Goal: Book appointment/travel/reservation

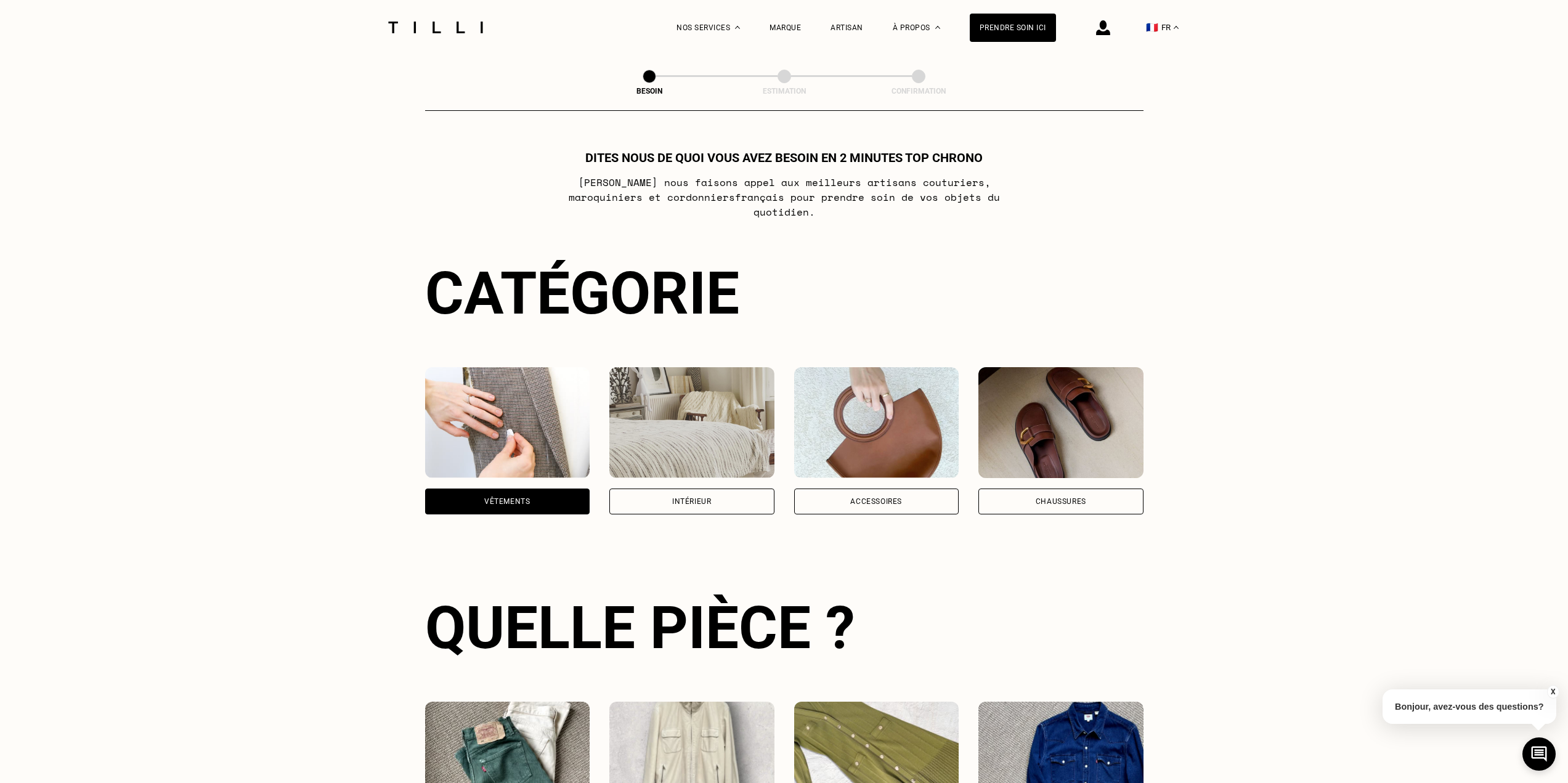
select select "FR"
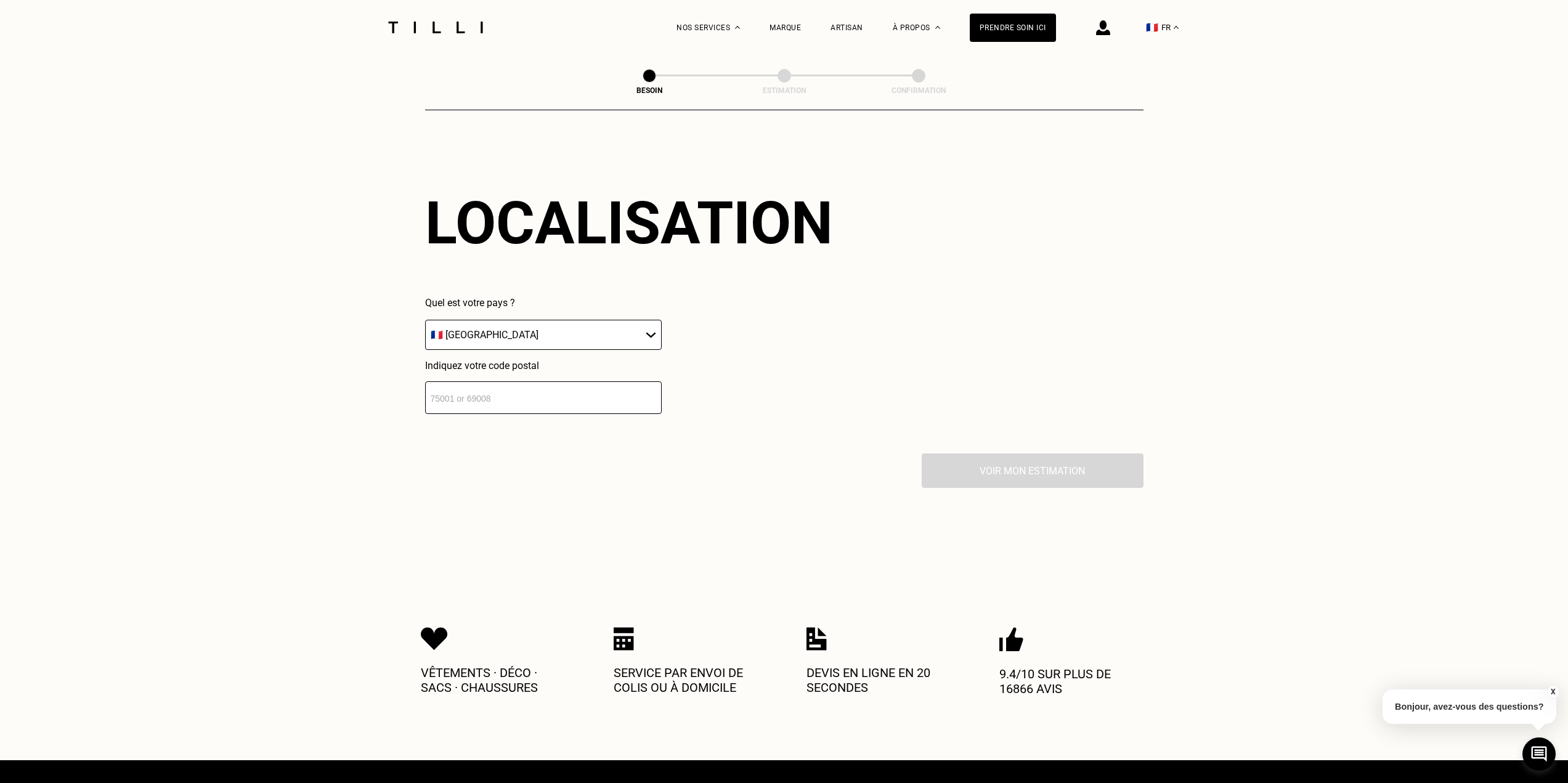
click at [577, 340] on div "Quel est votre pays ? 🇩🇪 [GEOGRAPHIC_DATA] 🇦🇹 [GEOGRAPHIC_DATA] 🇧🇪 [GEOGRAPHIC_…" at bounding box center [544, 355] width 237 height 117
click at [554, 382] on input "number" at bounding box center [544, 398] width 237 height 33
type input "59000"
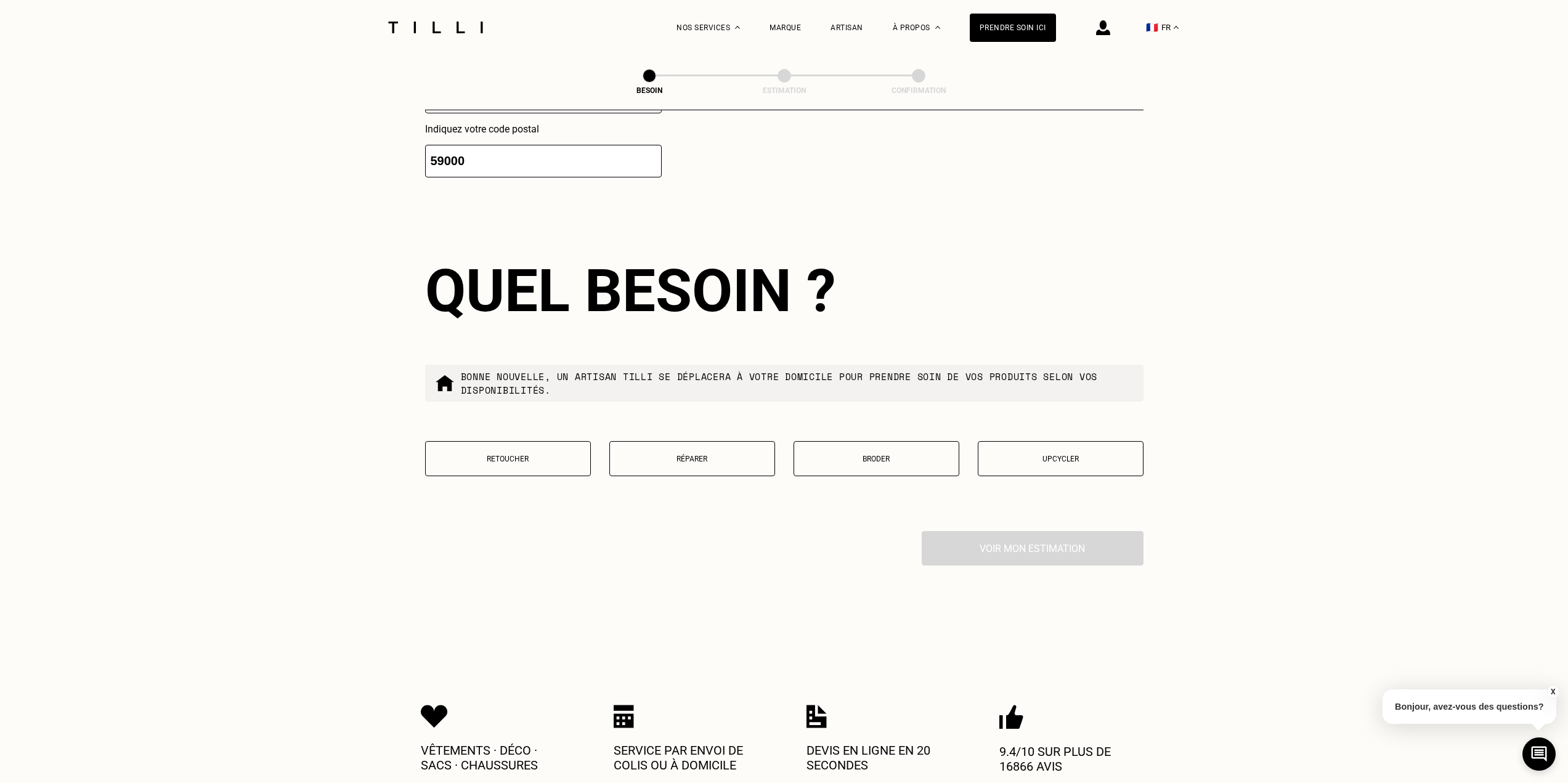
scroll to position [1318, 0]
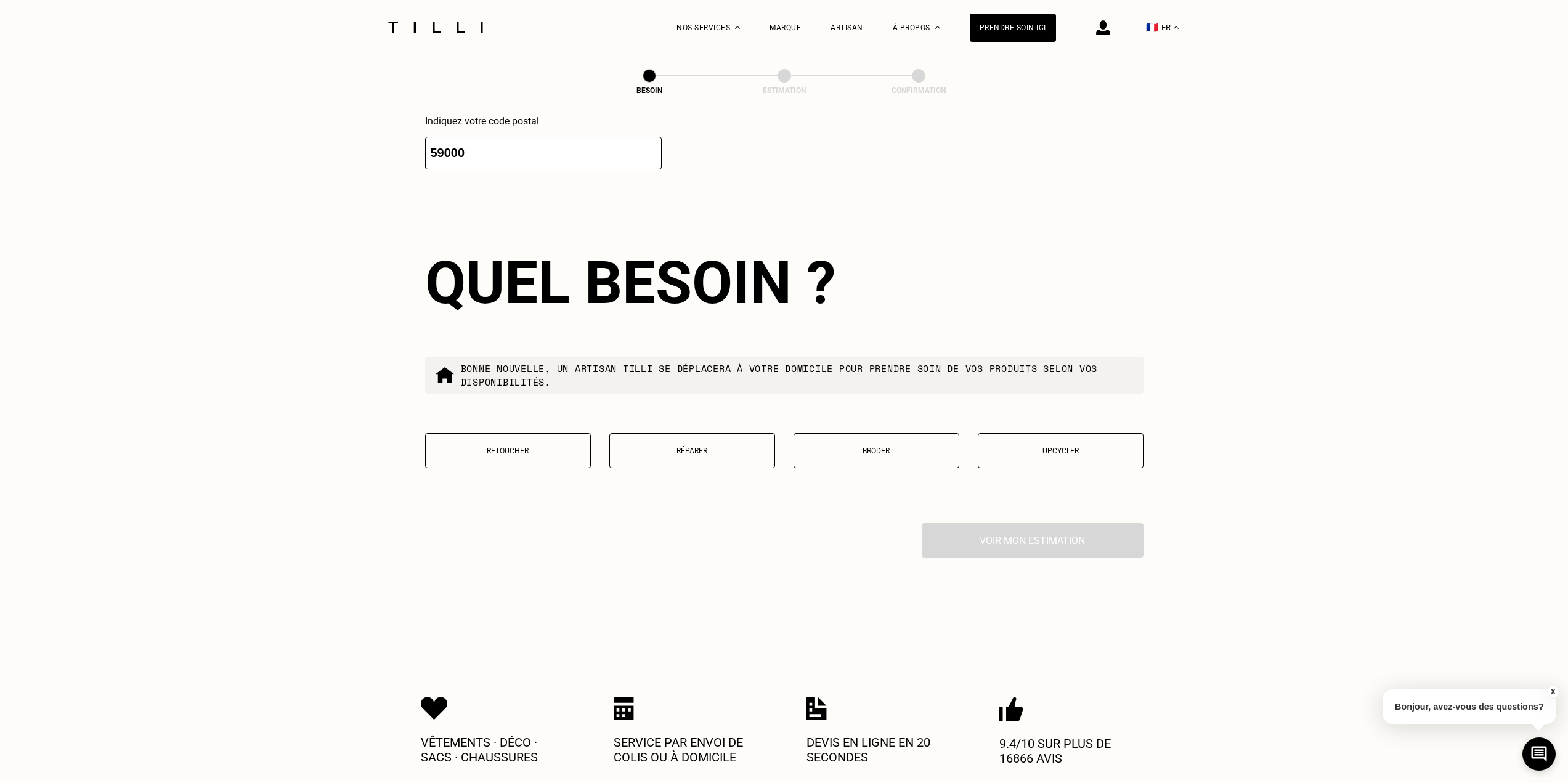
click at [523, 437] on button "Retoucher" at bounding box center [508, 451] width 165 height 35
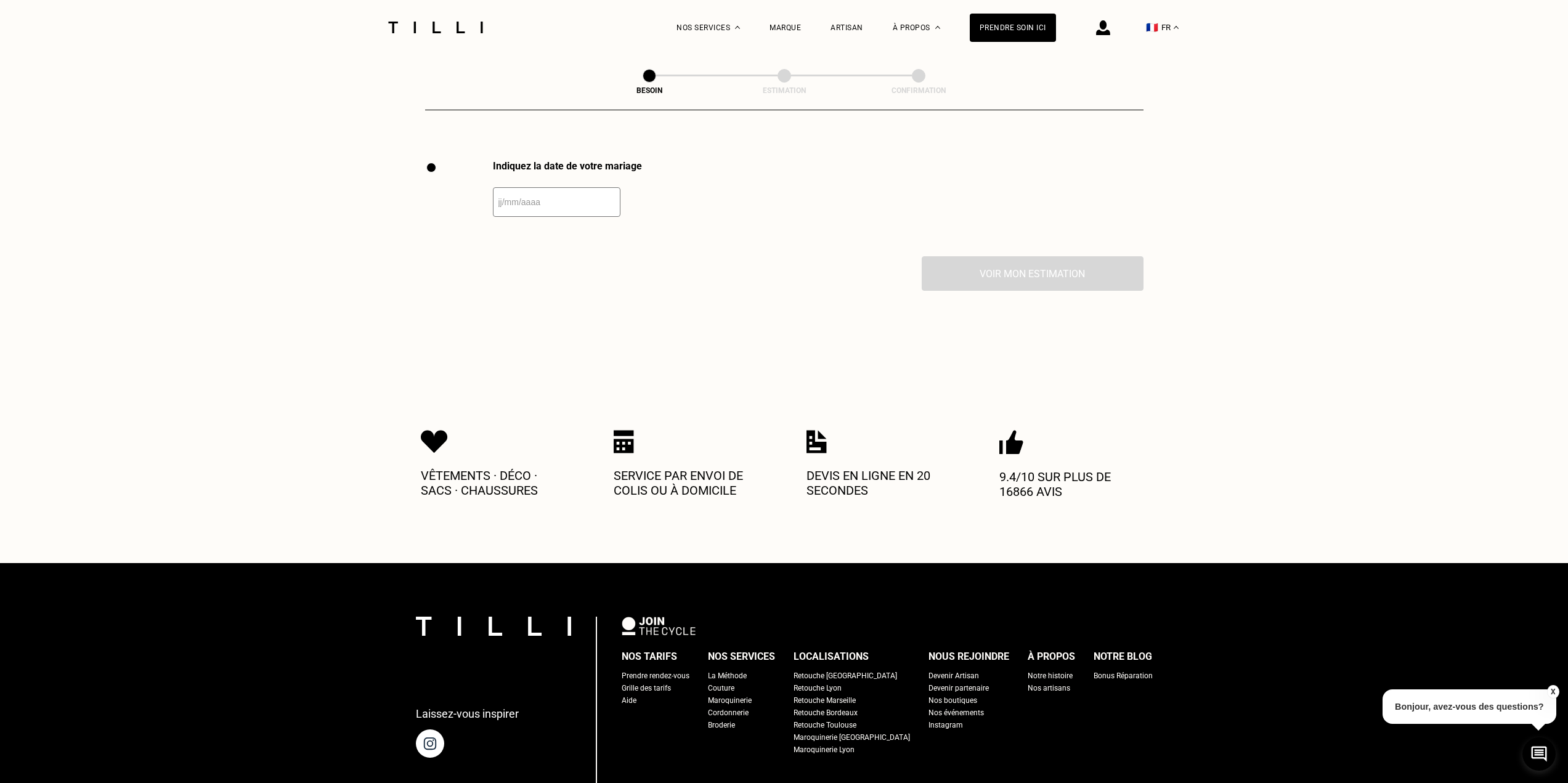
scroll to position [1695, 0]
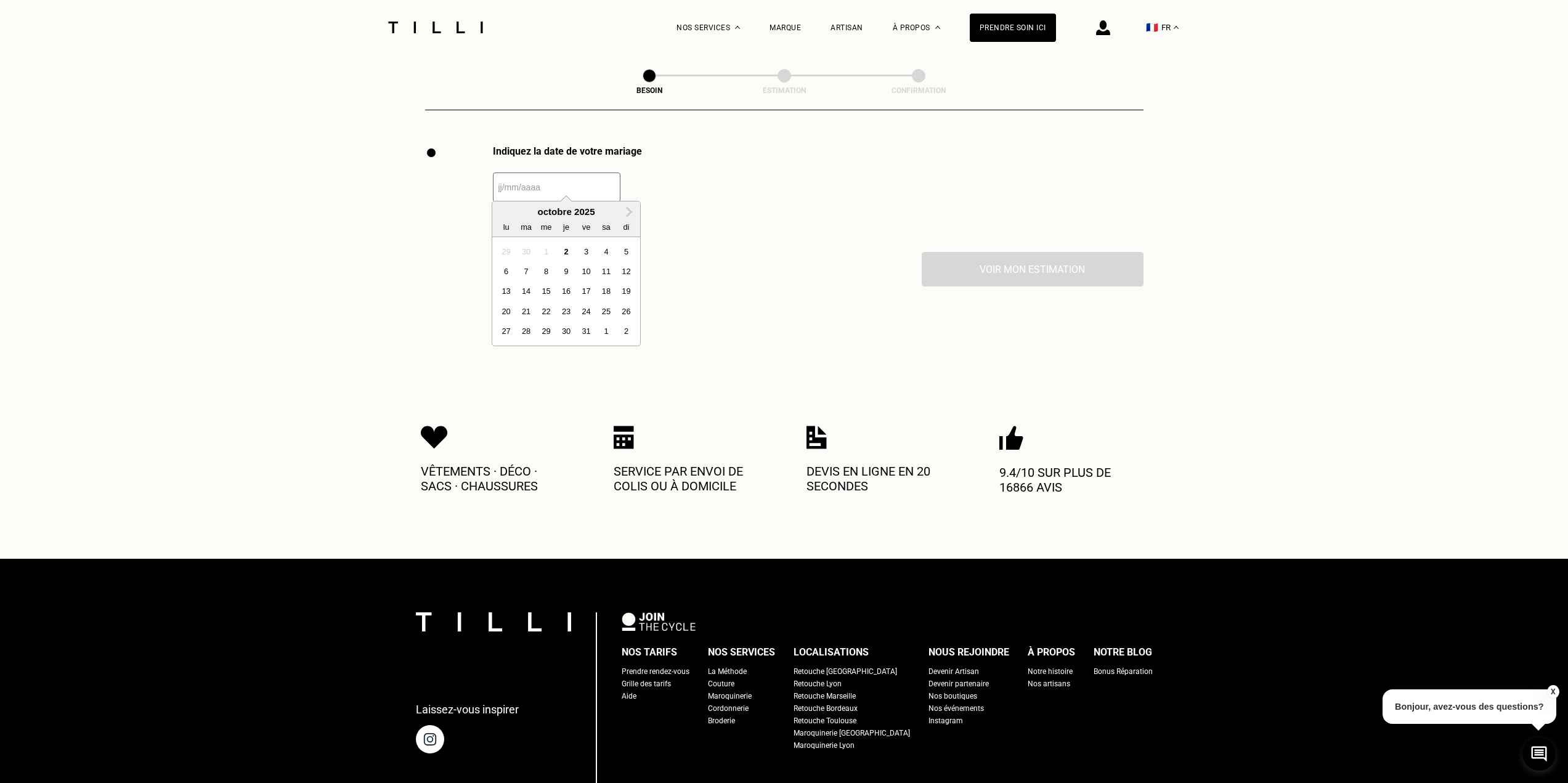
click at [591, 185] on input "text" at bounding box center [557, 187] width 128 height 30
click at [610, 289] on div "18" at bounding box center [605, 291] width 17 height 17
type input "[DATE]"
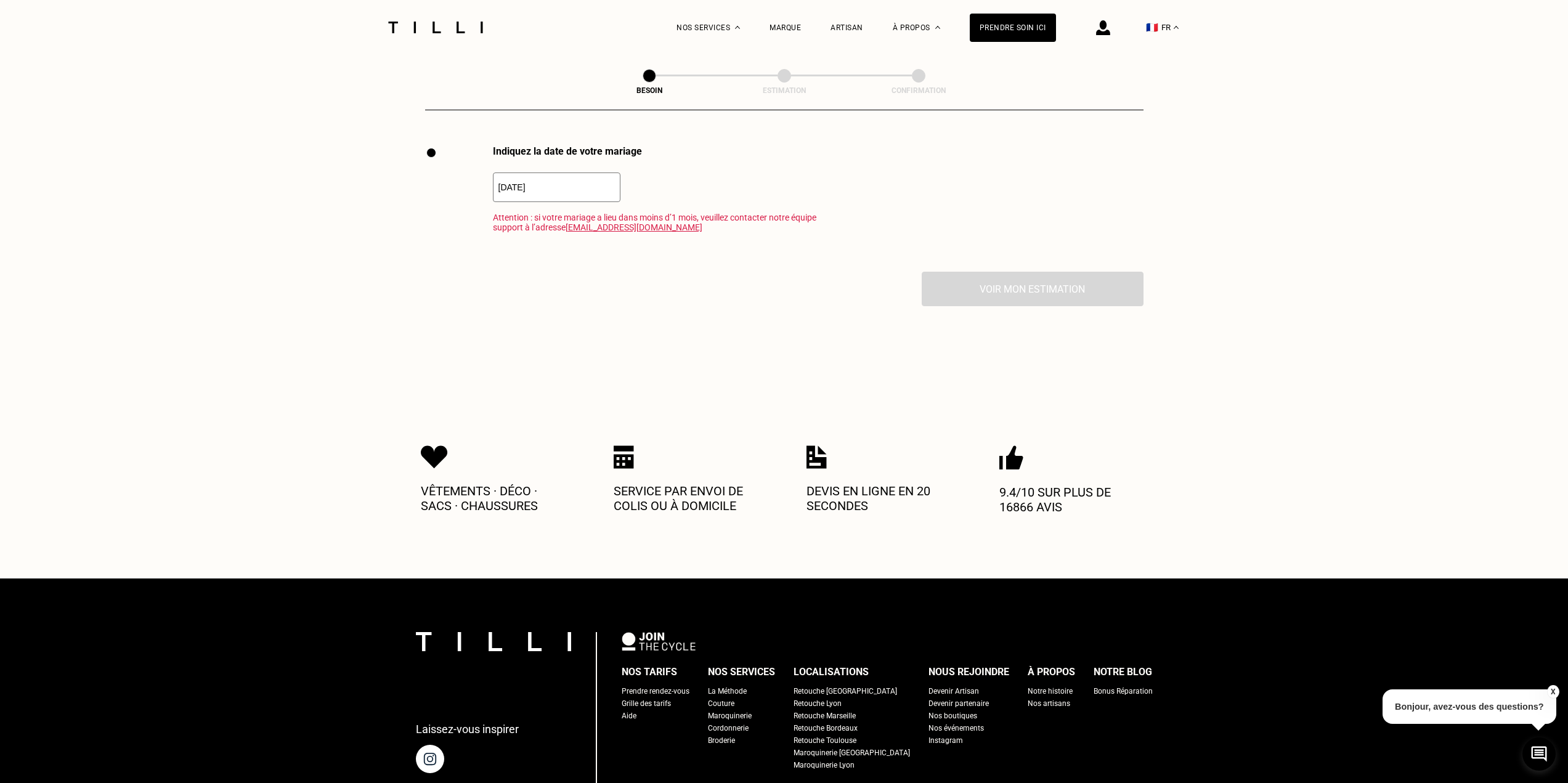
click at [679, 240] on div "Indiquez la date de votre mariage [DATE] Attention : si votre mariage a lieu da…" at bounding box center [622, 209] width 395 height 126
